Goal: Task Accomplishment & Management: Manage account settings

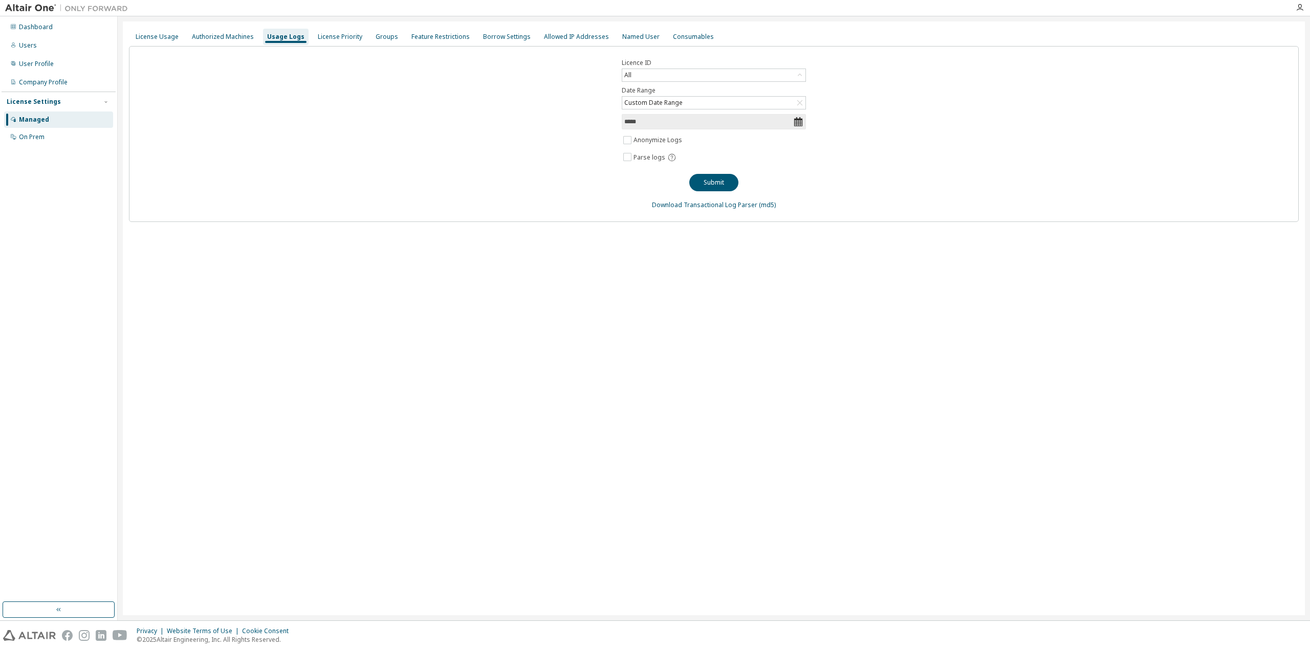
click at [527, 377] on div "License Usage Authorized Machines Usage Logs License Priority Groups Feature Re…" at bounding box center [714, 318] width 1182 height 594
click at [709, 178] on button "Submit" at bounding box center [713, 182] width 49 height 17
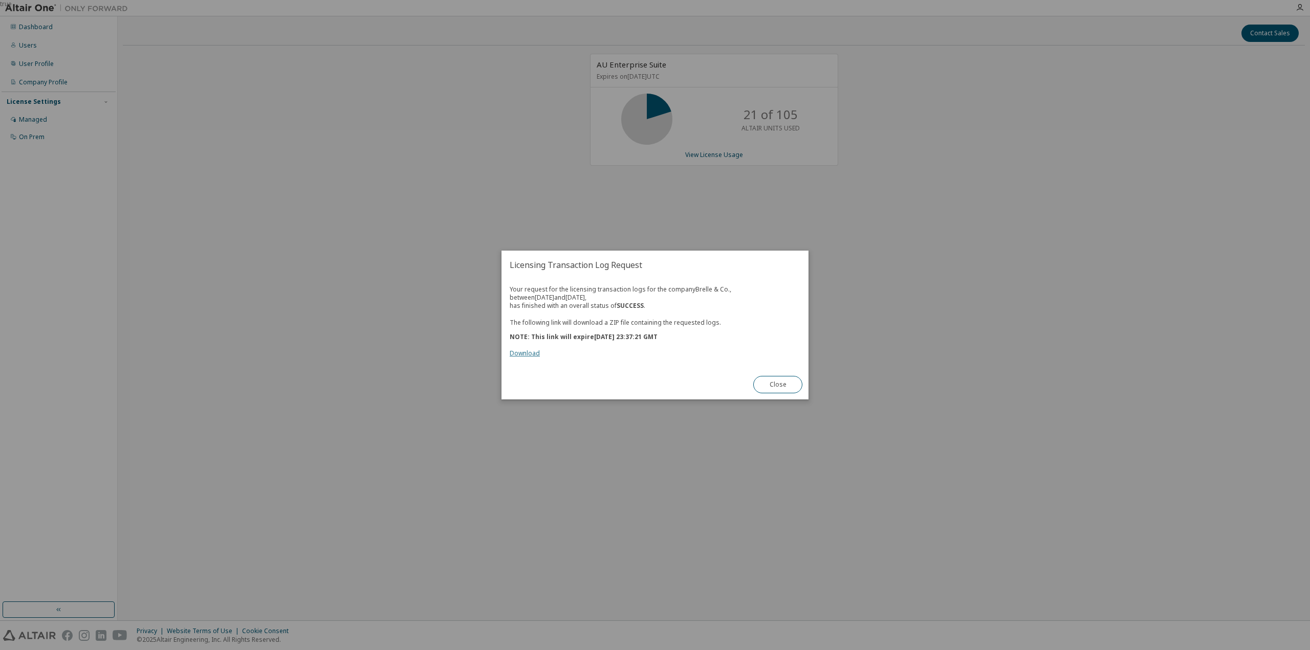
click at [532, 356] on link "Download" at bounding box center [525, 353] width 30 height 9
click at [792, 392] on button "Close" at bounding box center [777, 384] width 49 height 17
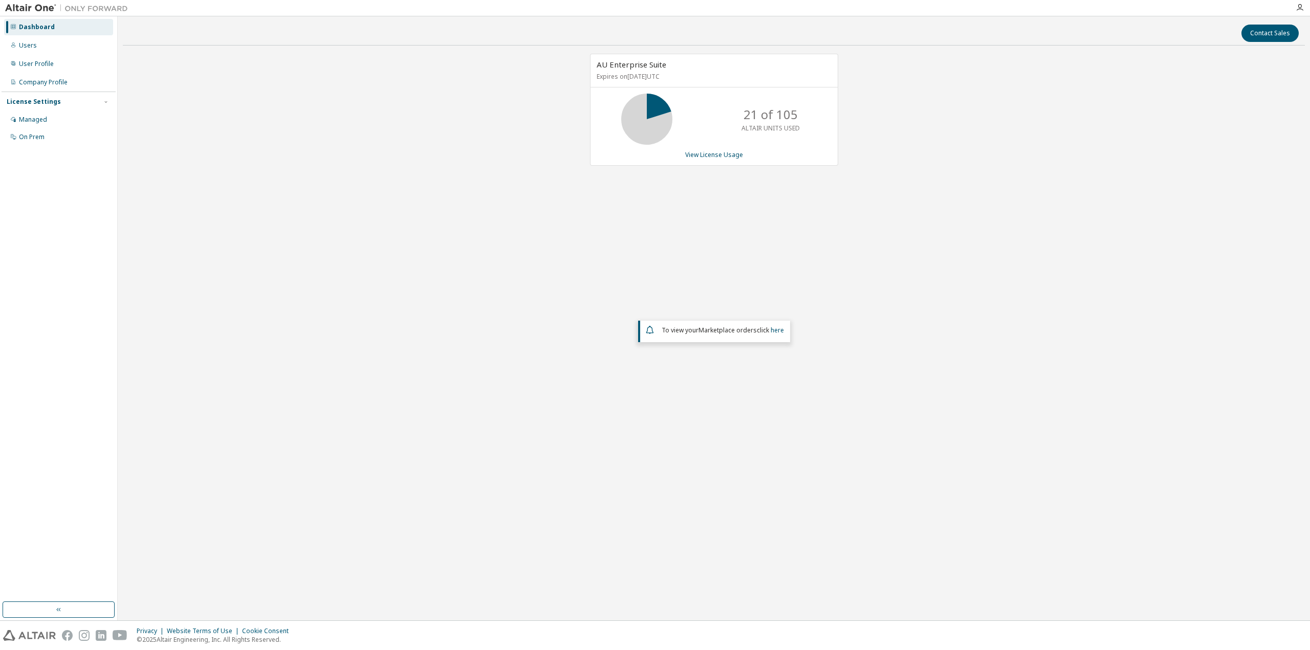
drag, startPoint x: 1035, startPoint y: 91, endPoint x: 1034, endPoint y: 71, distance: 19.4
click at [1035, 89] on div "AU Enterprise Suite Expires on [DATE] UTC 21 of 105 ALTAIR UNITS USED View Lice…" at bounding box center [714, 265] width 1182 height 423
